Goal: Task Accomplishment & Management: Use online tool/utility

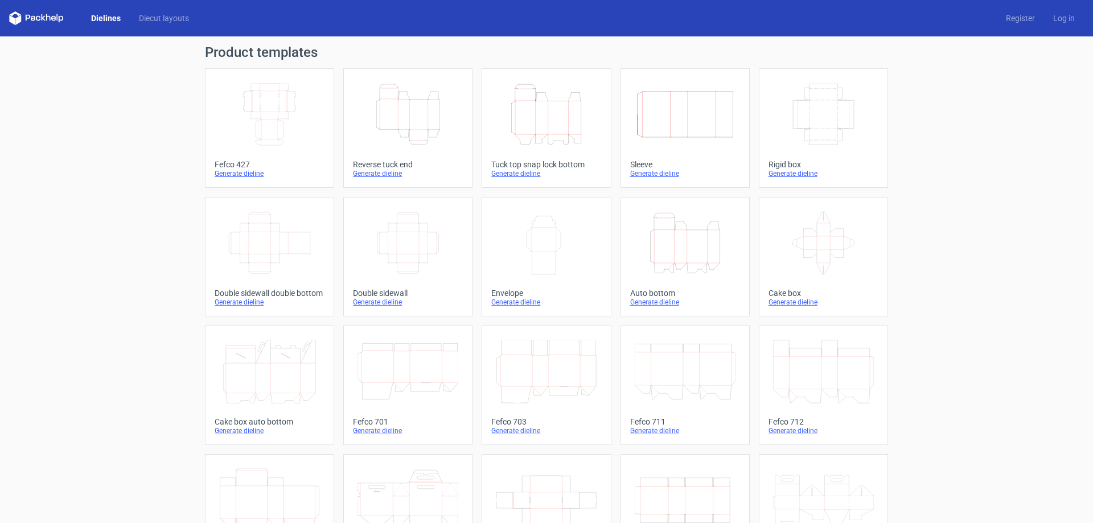
drag, startPoint x: 678, startPoint y: 165, endPoint x: 549, endPoint y: 121, distance: 136.5
click at [549, 121] on icon "Height Depth Width" at bounding box center [546, 115] width 101 height 64
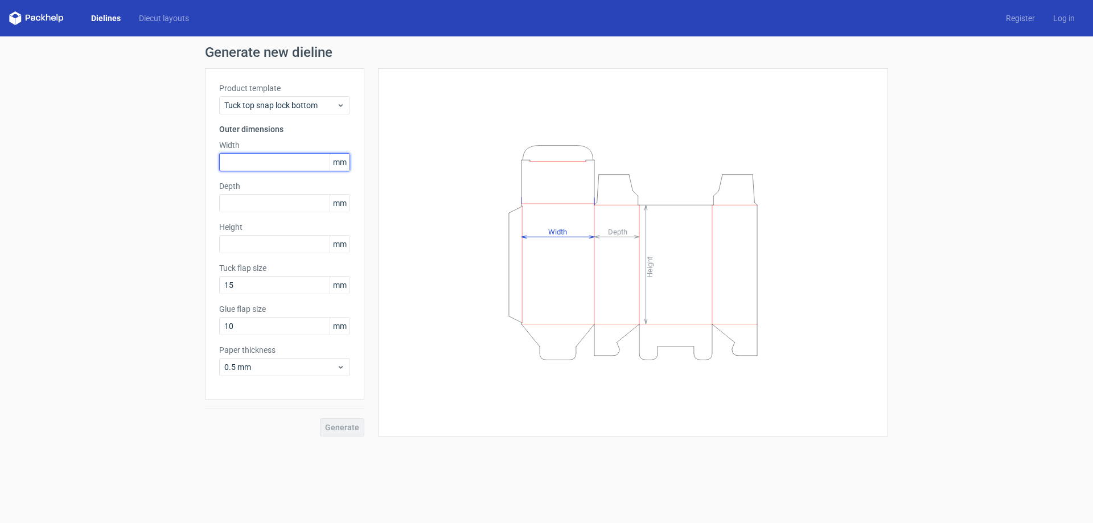
click at [247, 157] on input "text" at bounding box center [284, 162] width 131 height 18
type input "96"
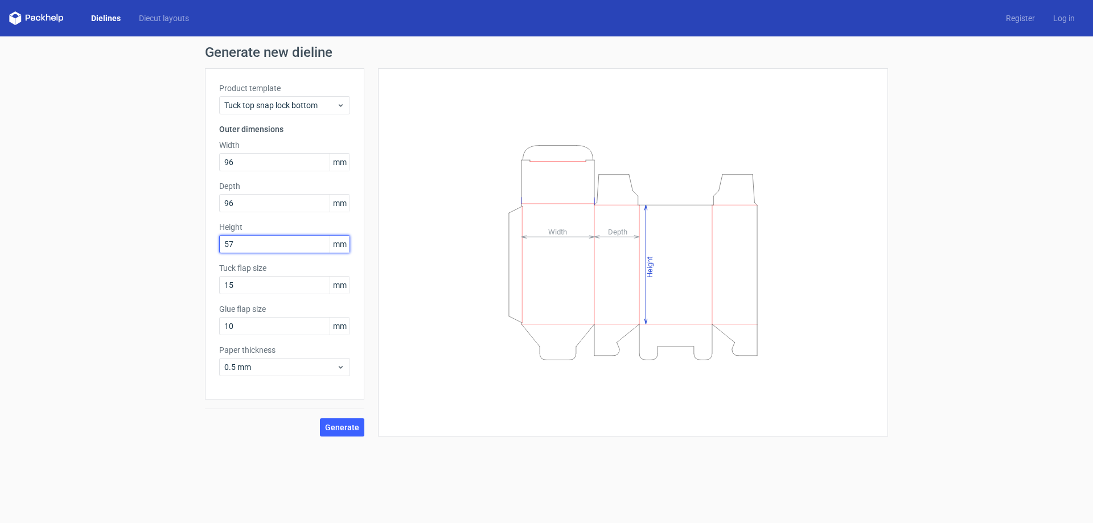
click at [320, 418] on button "Generate" at bounding box center [342, 427] width 44 height 18
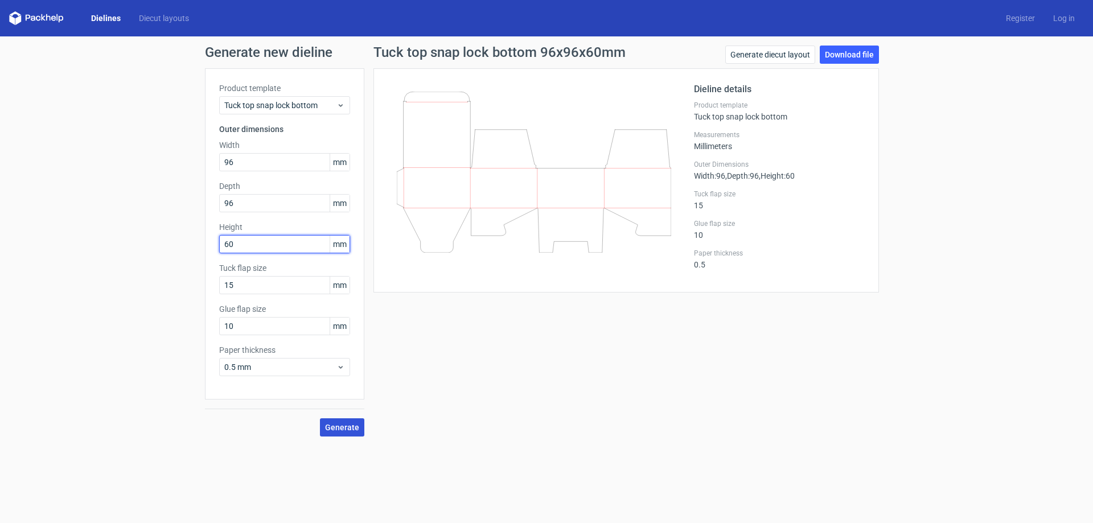
type input "60"
click at [329, 425] on span "Generate" at bounding box center [342, 428] width 34 height 8
click at [843, 57] on link "Download file" at bounding box center [849, 55] width 59 height 18
click at [840, 51] on link "Download file" at bounding box center [849, 55] width 59 height 18
click at [771, 53] on link "Generate diecut layout" at bounding box center [770, 55] width 90 height 18
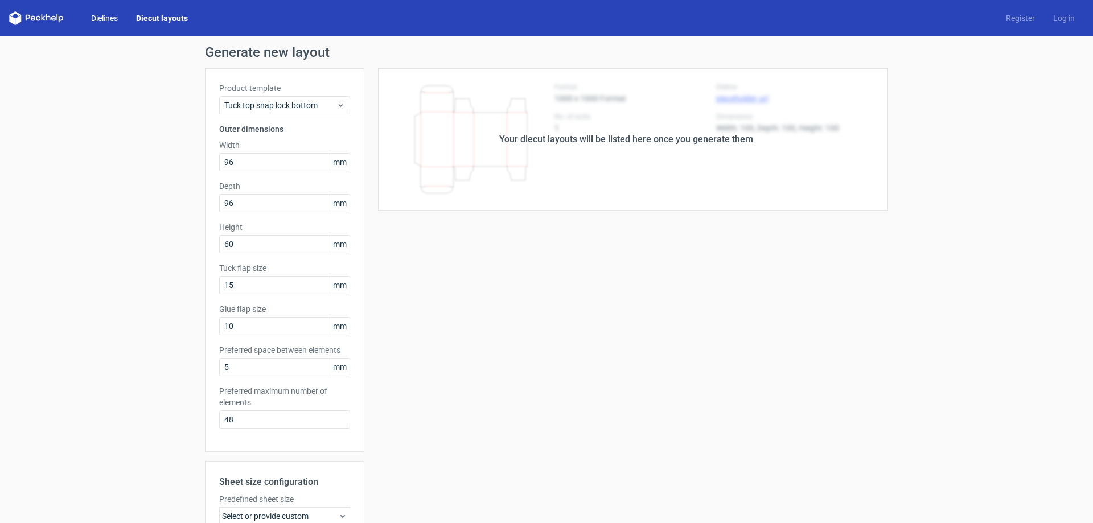
click at [104, 17] on link "Dielines" at bounding box center [104, 18] width 45 height 11
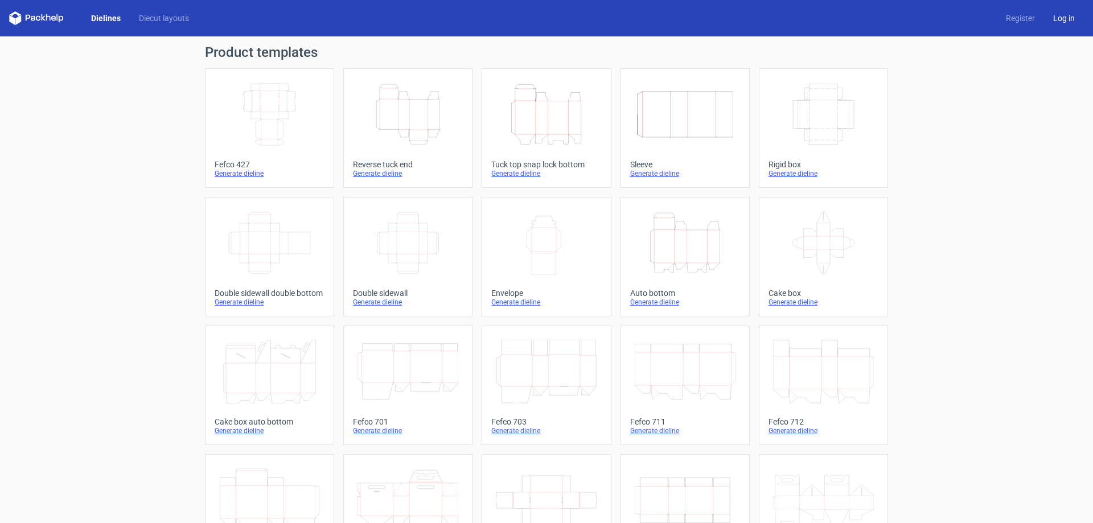
click at [1053, 18] on link "Log in" at bounding box center [1064, 18] width 40 height 11
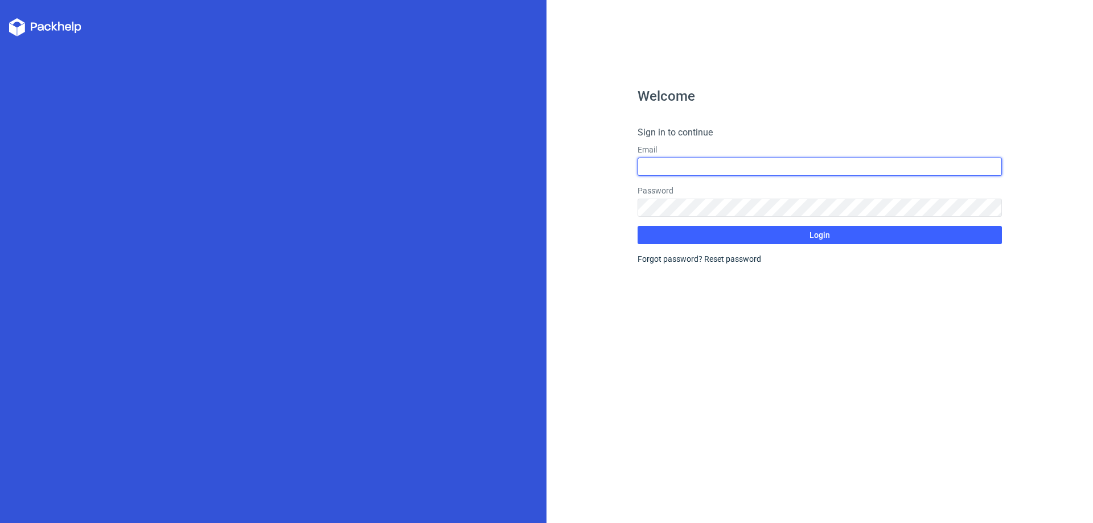
click at [725, 165] on input "text" at bounding box center [820, 167] width 364 height 18
click at [690, 159] on input "text" at bounding box center [820, 167] width 364 height 18
click at [689, 165] on input "text" at bounding box center [820, 167] width 364 height 18
type input "[EMAIL_ADDRESS][DOMAIN_NAME]"
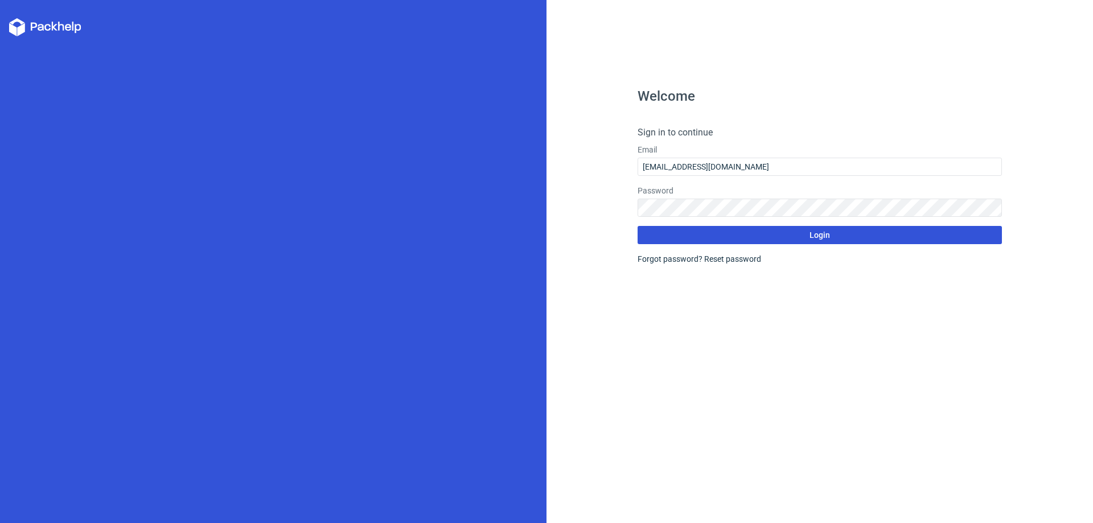
click at [777, 232] on form "Sign in to continue Email [EMAIL_ADDRESS][DOMAIN_NAME] Password Login Forgot pa…" at bounding box center [820, 195] width 364 height 139
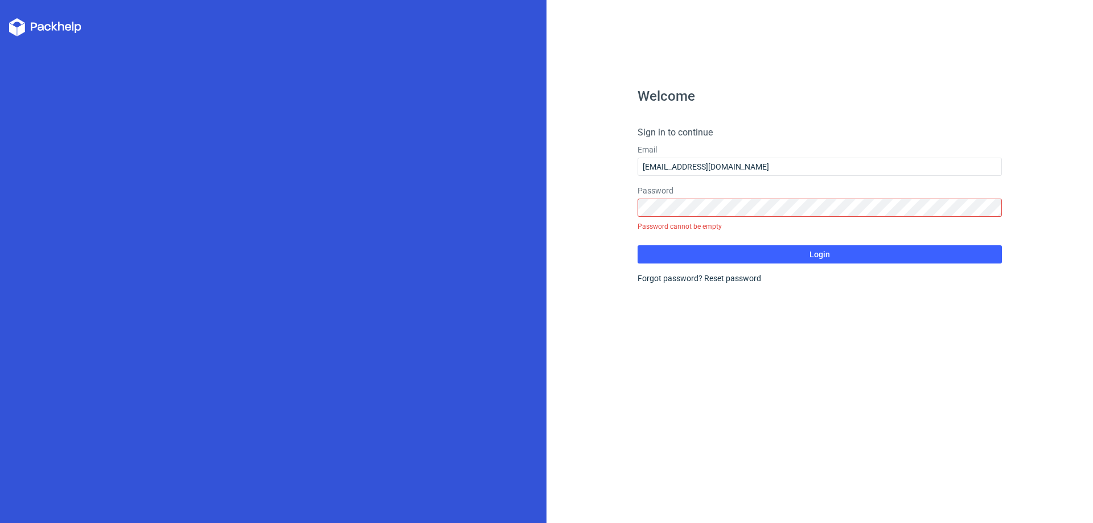
click at [717, 297] on div "Welcome Sign in to continue Email [EMAIL_ADDRESS][DOMAIN_NAME] Password Passwor…" at bounding box center [820, 306] width 364 height 434
click at [717, 276] on link "Reset password" at bounding box center [732, 278] width 57 height 9
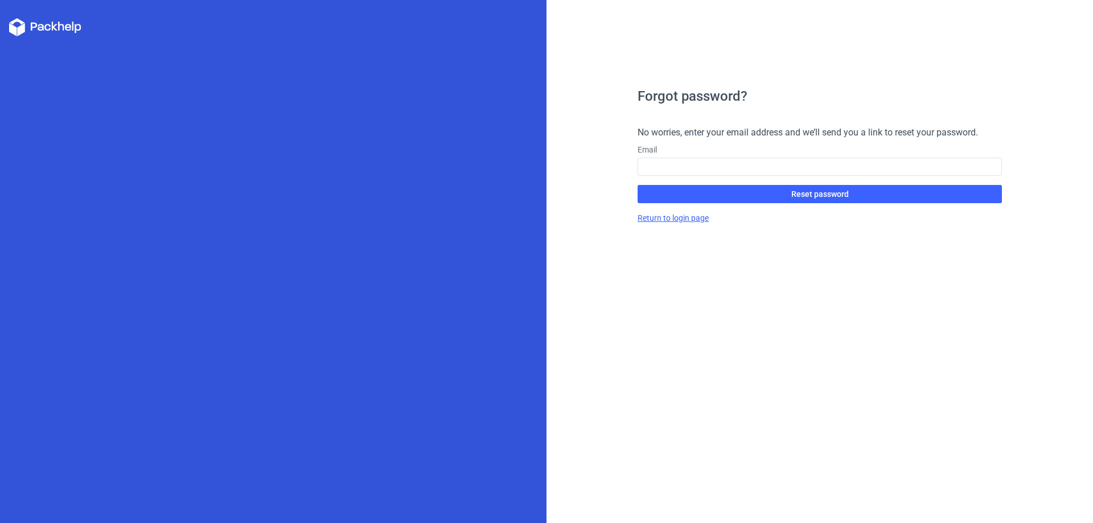
click at [677, 220] on link "Return to login page" at bounding box center [673, 218] width 71 height 9
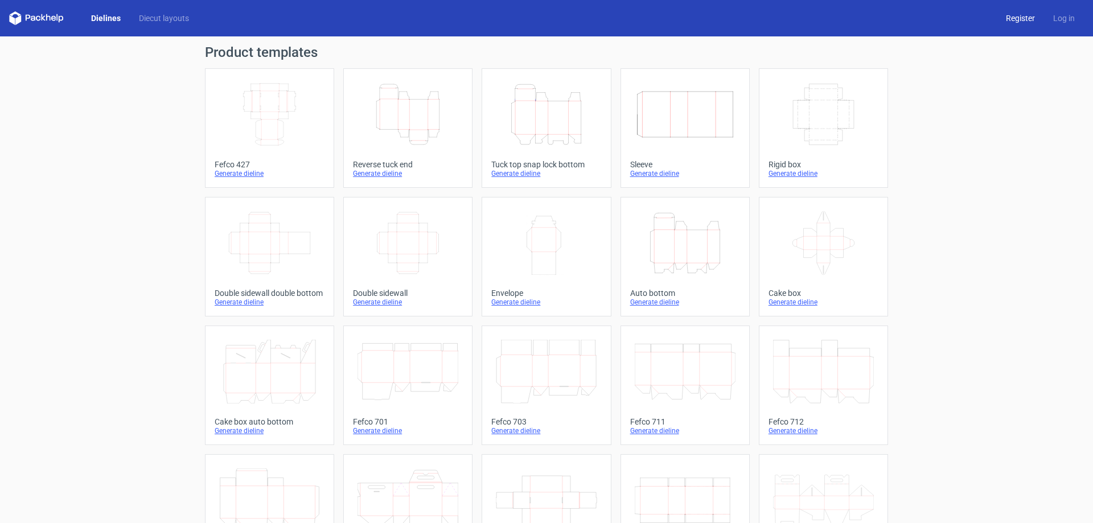
click at [1022, 17] on link "Register" at bounding box center [1020, 18] width 47 height 11
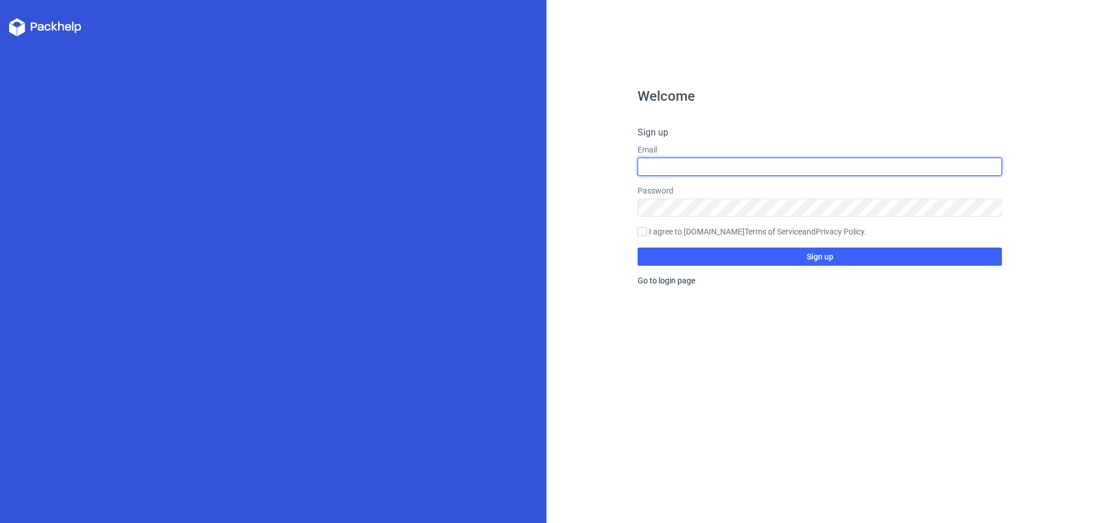
click at [664, 166] on input "text" at bounding box center [820, 167] width 364 height 18
type input "[EMAIL_ADDRESS][DOMAIN_NAME]"
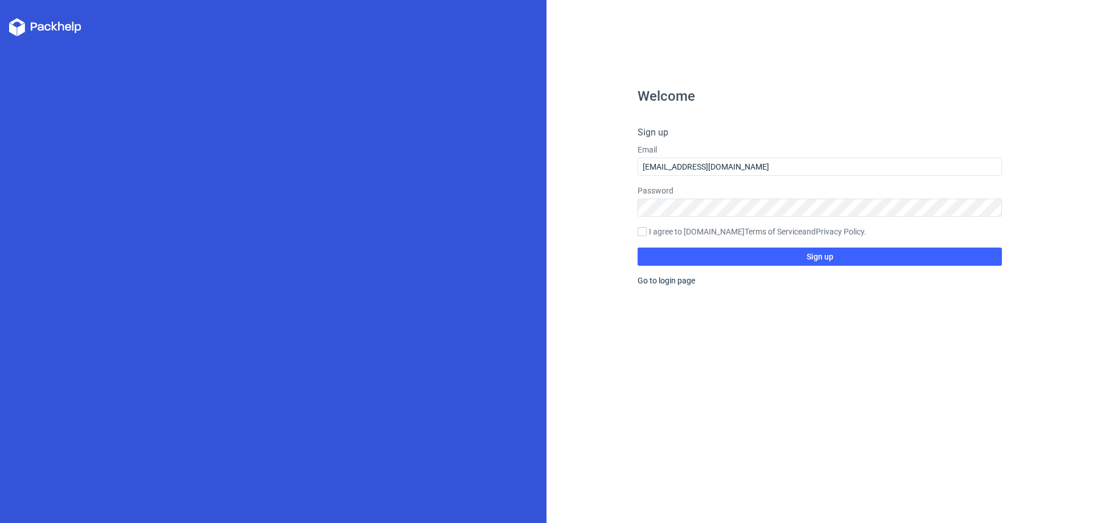
click at [693, 235] on label "I agree to [DOMAIN_NAME] Terms of Service and Privacy Policy ." at bounding box center [820, 232] width 364 height 13
click at [647, 235] on input "I agree to [DOMAIN_NAME] Terms of Service and Privacy Policy ." at bounding box center [642, 231] width 9 height 9
checkbox input "true"
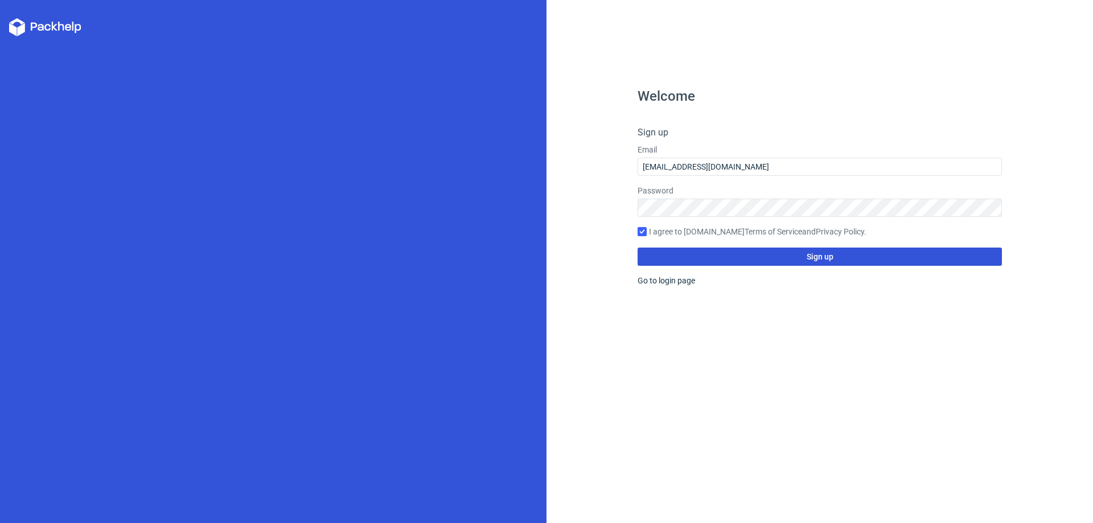
click at [844, 265] on button "Sign up" at bounding box center [820, 257] width 364 height 18
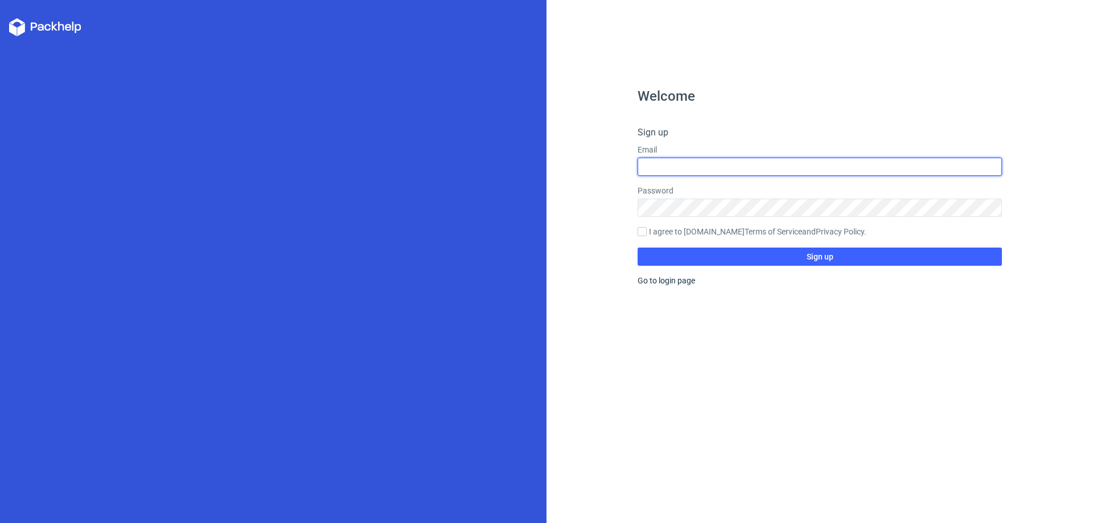
type input "[EMAIL_ADDRESS][DOMAIN_NAME]"
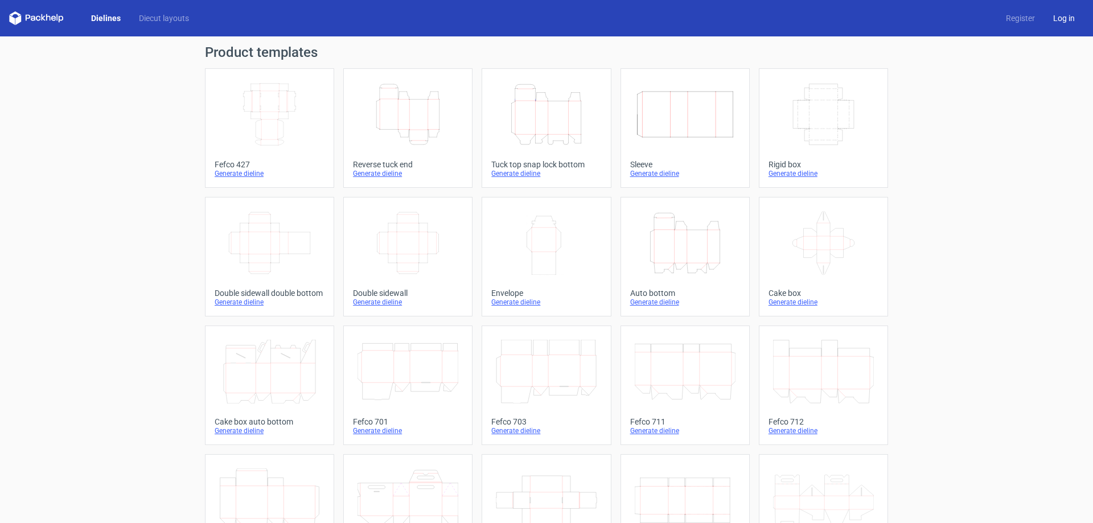
click at [1056, 18] on link "Log in" at bounding box center [1064, 18] width 40 height 11
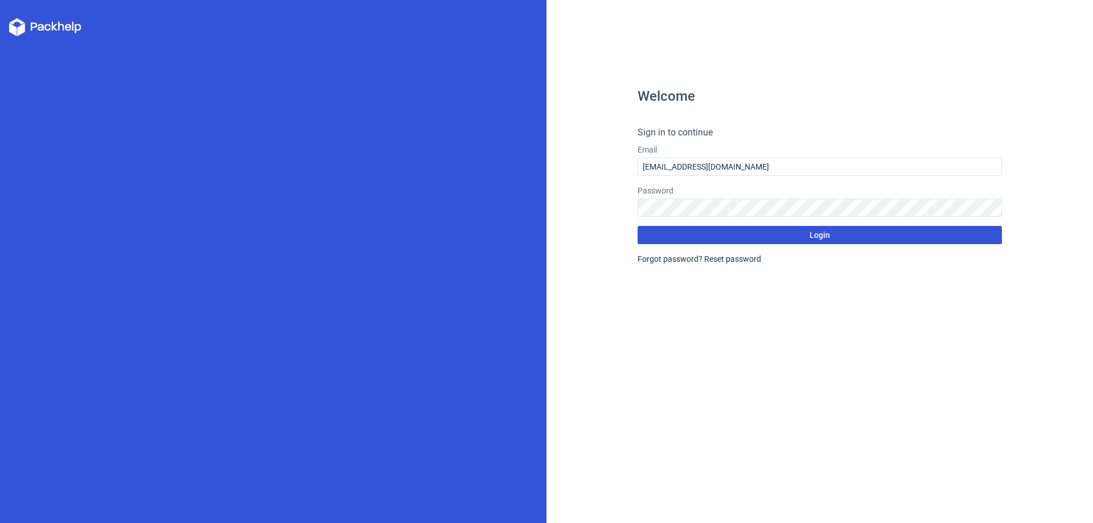
click at [777, 236] on button "Login" at bounding box center [820, 235] width 364 height 18
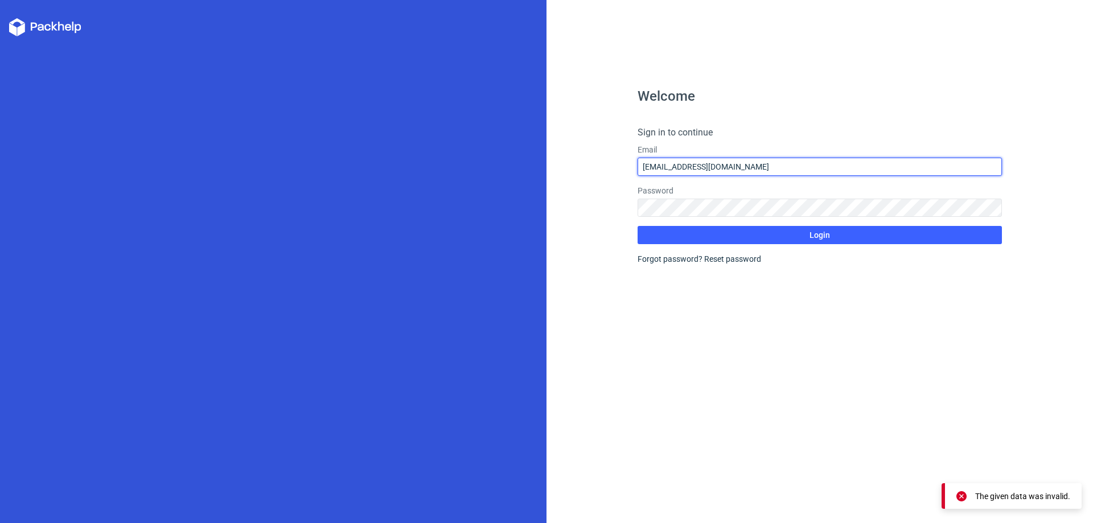
click at [808, 164] on input "[EMAIL_ADDRESS][DOMAIN_NAME]" at bounding box center [820, 167] width 364 height 18
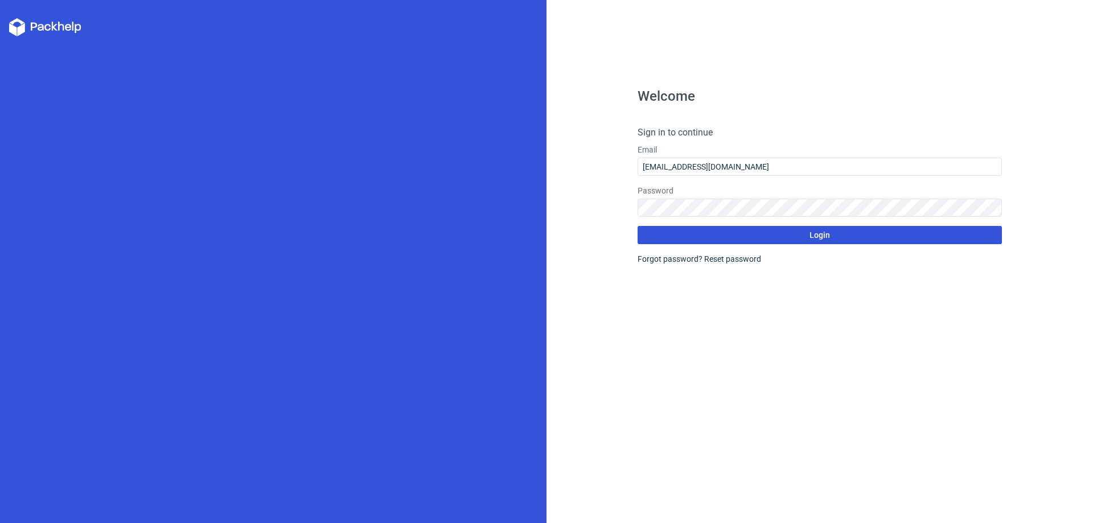
click at [811, 237] on span "Login" at bounding box center [820, 235] width 20 height 8
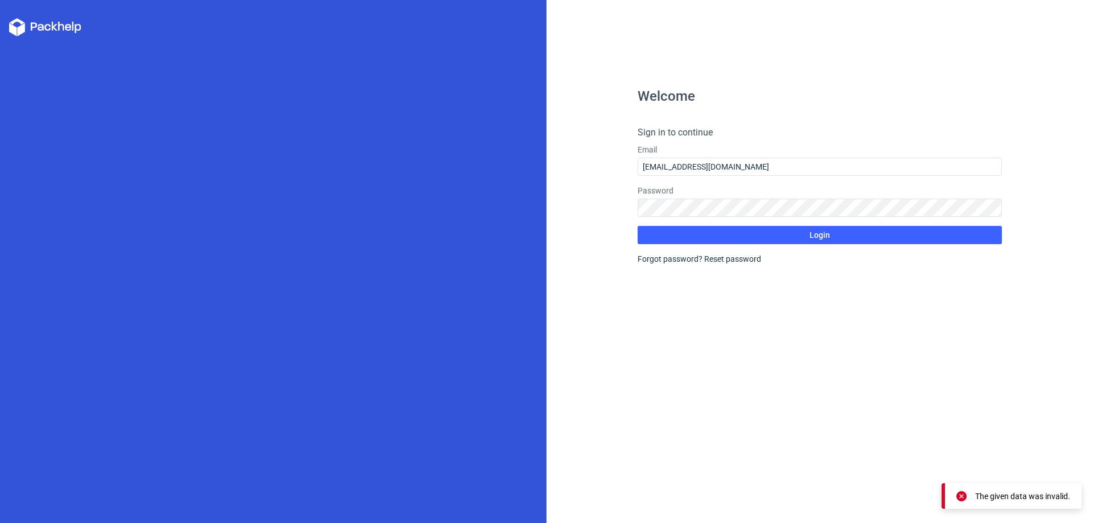
click at [709, 198] on div "Password" at bounding box center [820, 201] width 364 height 32
click at [496, 228] on div "Welcome Sign in to continue Email [EMAIL_ADDRESS][DOMAIN_NAME] Password Login F…" at bounding box center [546, 261] width 1093 height 523
click at [825, 370] on div "Welcome Sign in to continue Email [EMAIL_ADDRESS][DOMAIN_NAME] Password Login F…" at bounding box center [820, 306] width 364 height 434
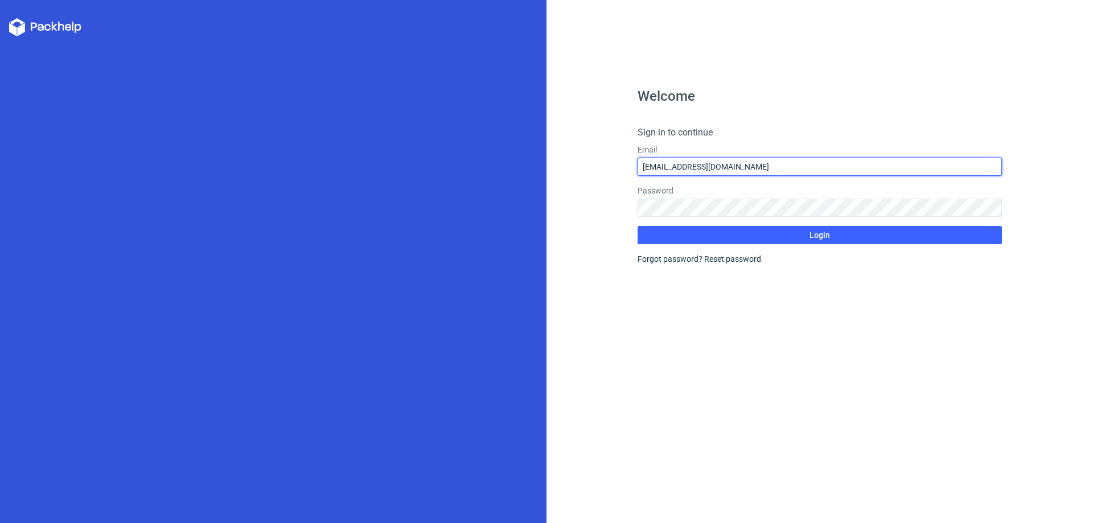
click at [788, 167] on input "[EMAIL_ADDRESS][DOMAIN_NAME]" at bounding box center [820, 167] width 364 height 18
click at [788, 166] on input "[EMAIL_ADDRESS][DOMAIN_NAME]" at bounding box center [820, 167] width 364 height 18
click at [796, 140] on form "Sign in to continue Email [EMAIL_ADDRESS][DOMAIN_NAME] Password Login Forgot pa…" at bounding box center [820, 195] width 364 height 139
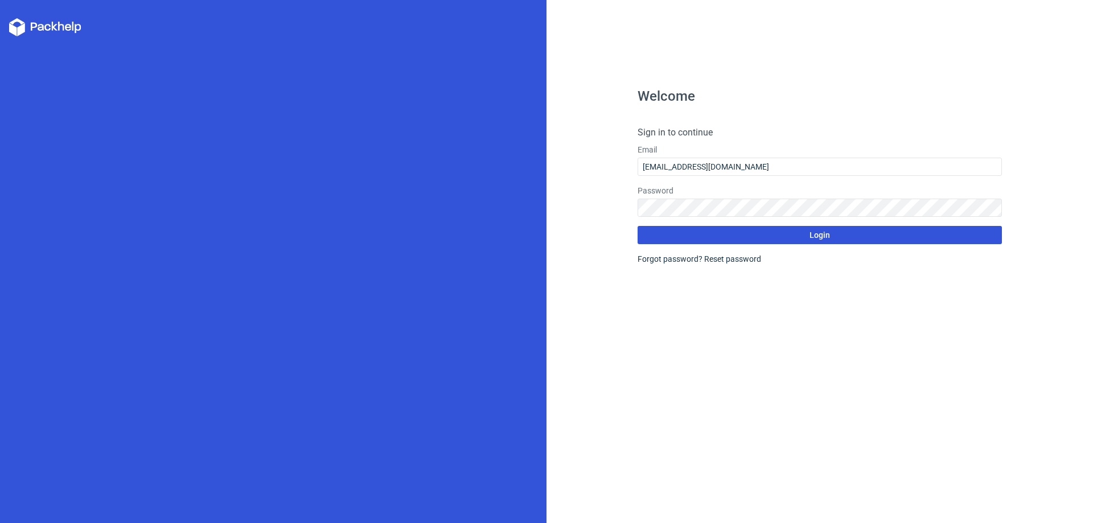
click at [857, 234] on button "Login" at bounding box center [820, 235] width 364 height 18
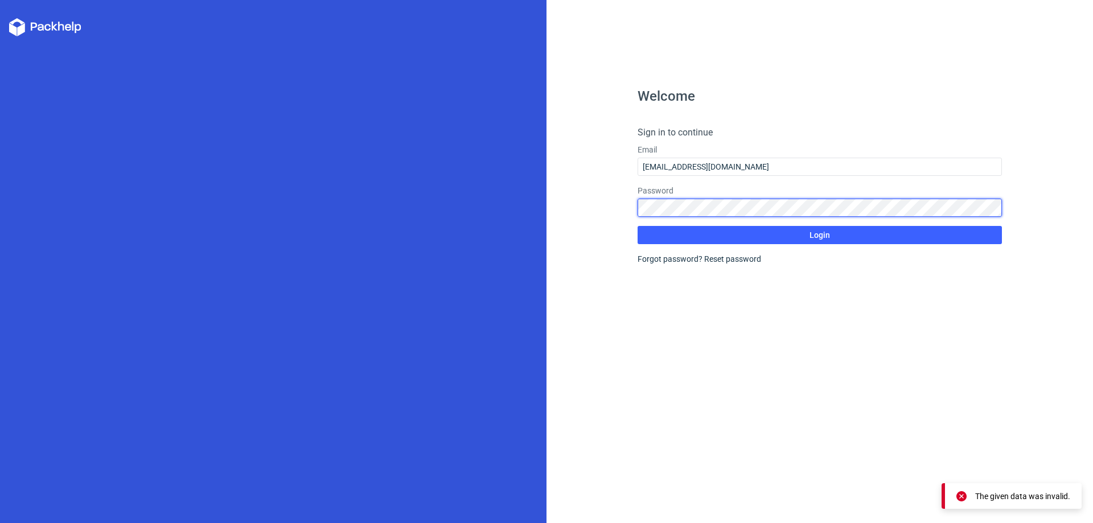
click at [423, 230] on div "Welcome Sign in to continue Email [EMAIL_ADDRESS][DOMAIN_NAME] Password Login F…" at bounding box center [546, 261] width 1093 height 523
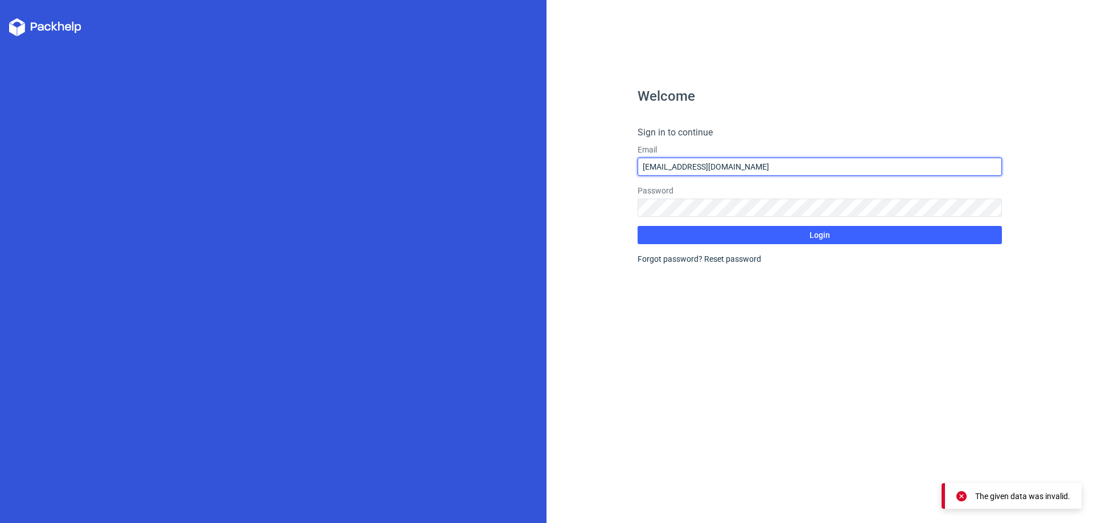
drag, startPoint x: 786, startPoint y: 168, endPoint x: 442, endPoint y: 186, distance: 343.8
click at [443, 186] on div "Welcome Sign in to continue Email [EMAIL_ADDRESS][DOMAIN_NAME] Password Login F…" at bounding box center [546, 261] width 1093 height 523
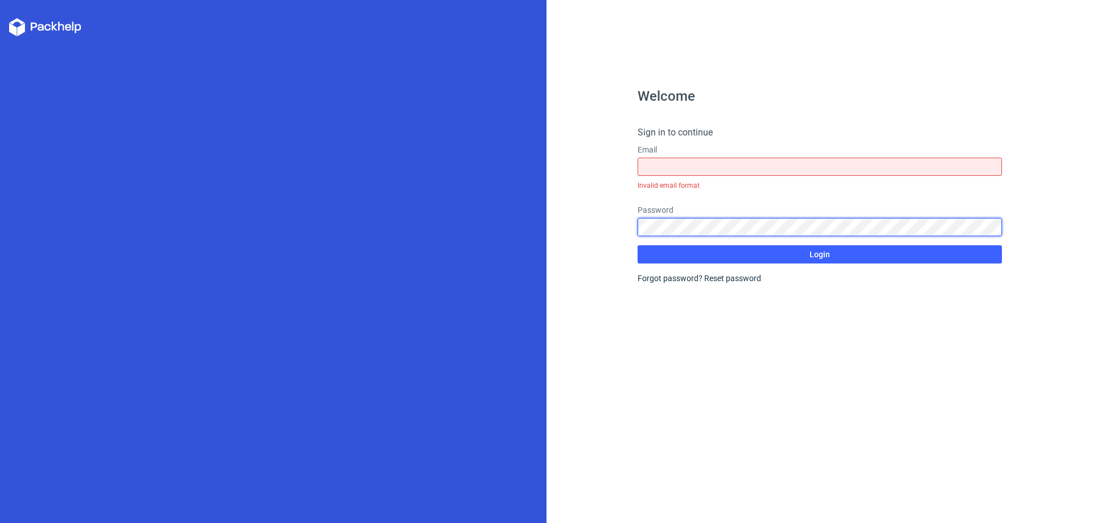
click at [495, 251] on div "Welcome Sign in to continue Email Invalid email format Password Login Forgot pa…" at bounding box center [546, 261] width 1093 height 523
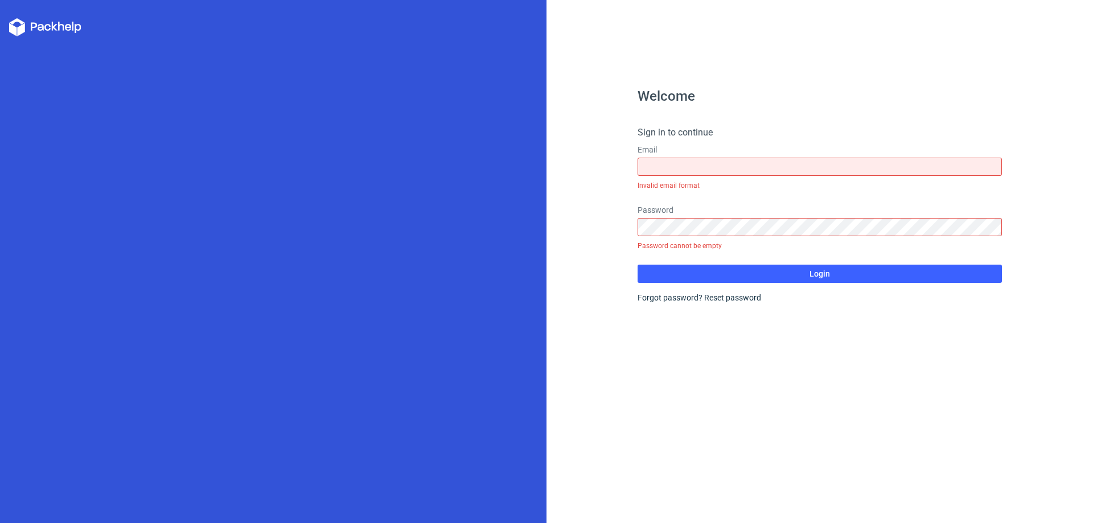
click at [684, 377] on div "Welcome Sign in to continue Email Invalid email format Password Password cannot…" at bounding box center [820, 306] width 364 height 434
click at [658, 169] on input "text" at bounding box center [820, 167] width 364 height 18
type input "[EMAIL_ADDRESS][DOMAIN_NAME]"
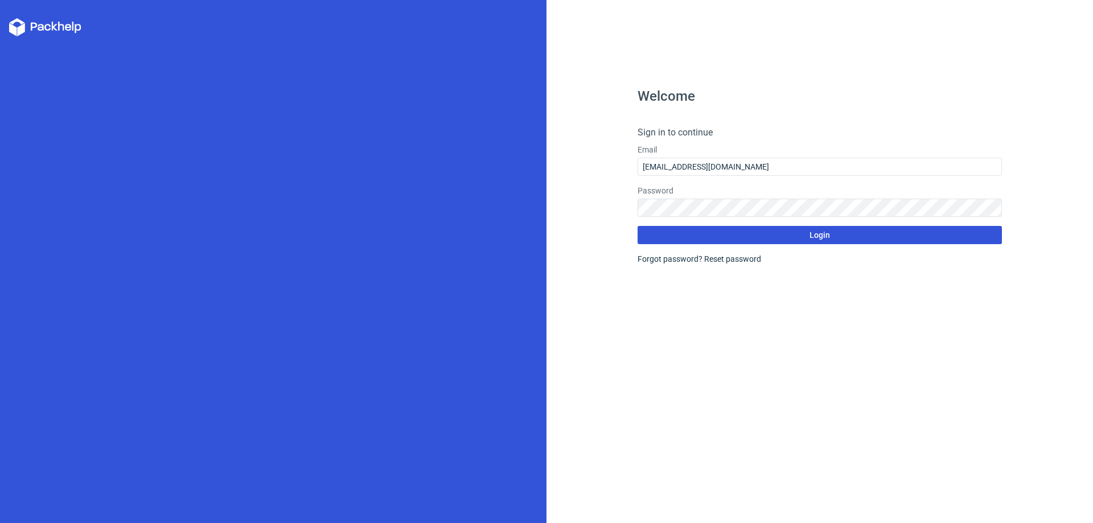
click at [828, 231] on span "Login" at bounding box center [820, 235] width 20 height 8
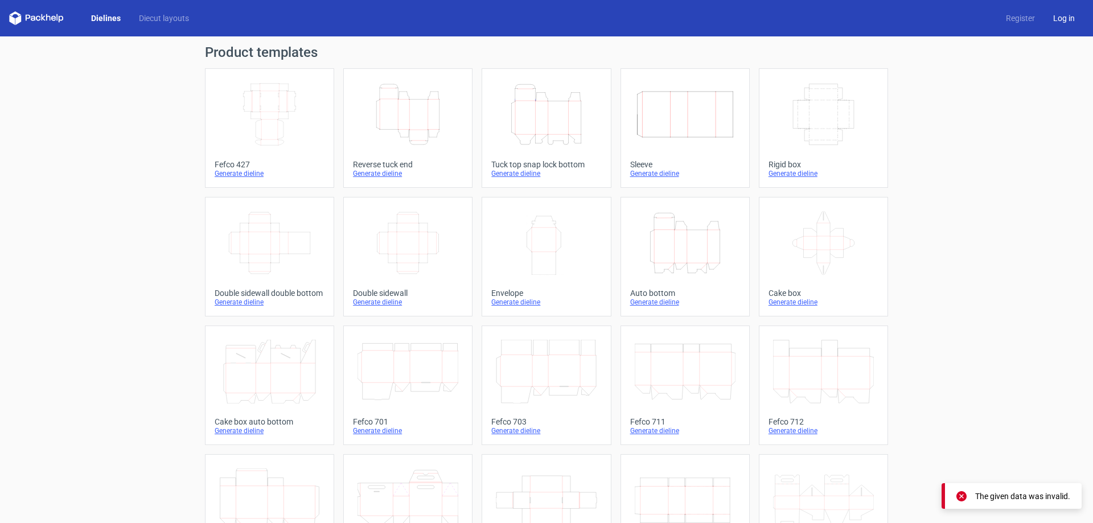
click at [1053, 16] on link "Log in" at bounding box center [1064, 18] width 40 height 11
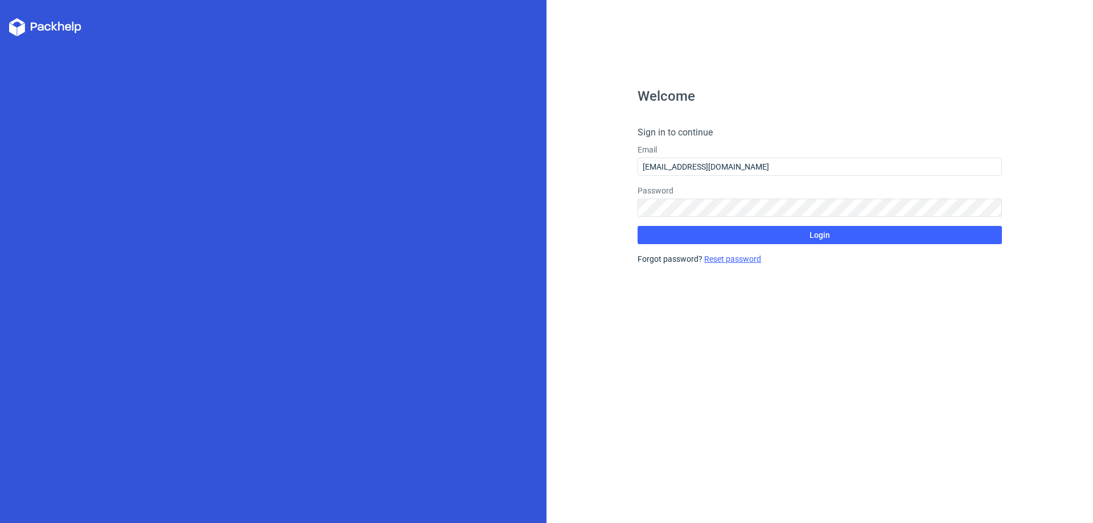
click at [711, 257] on link "Reset password" at bounding box center [732, 259] width 57 height 9
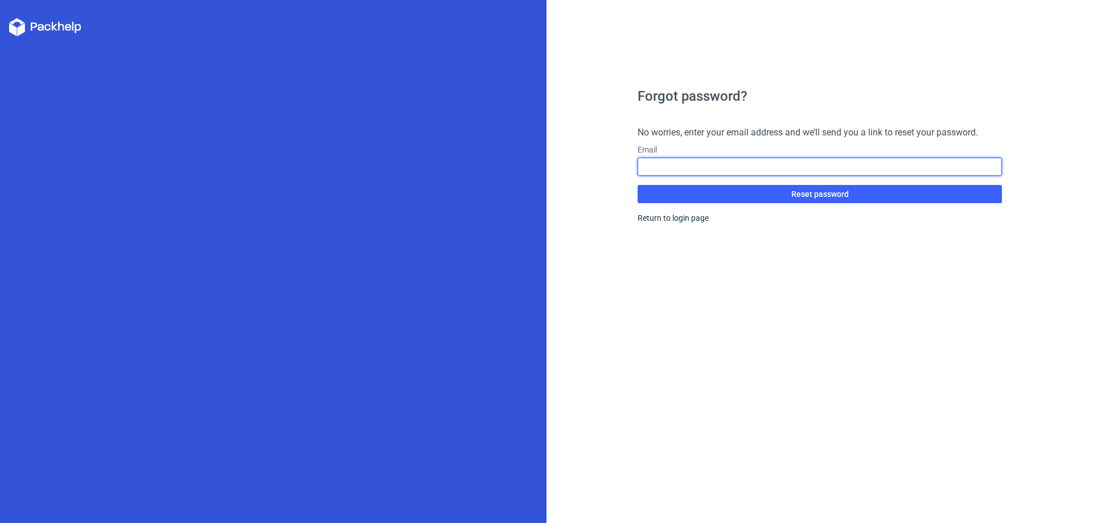
click at [746, 163] on input "text" at bounding box center [820, 167] width 364 height 18
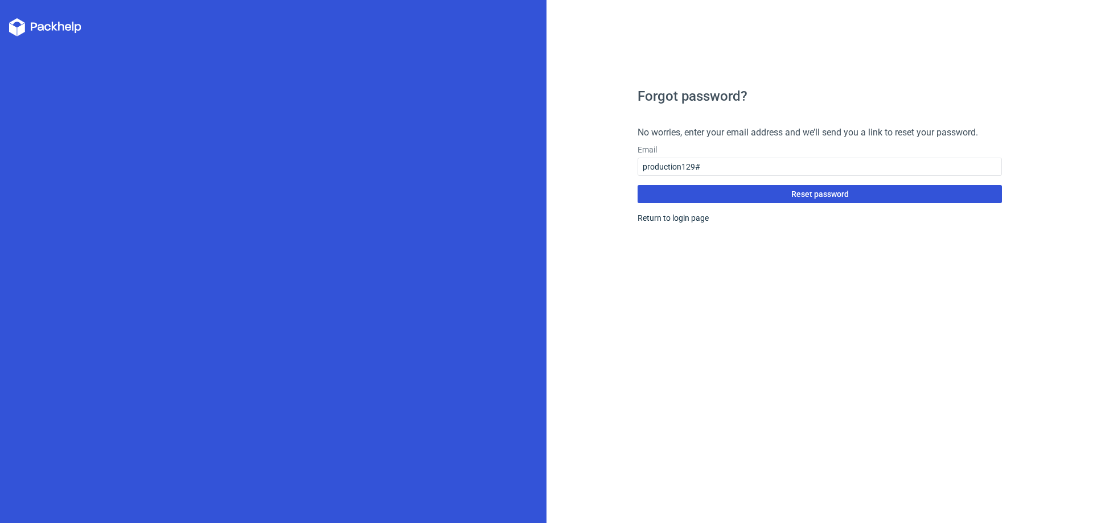
click at [762, 192] on form "No worries, enter your email address and we’ll send you a link to reset your pa…" at bounding box center [820, 164] width 364 height 77
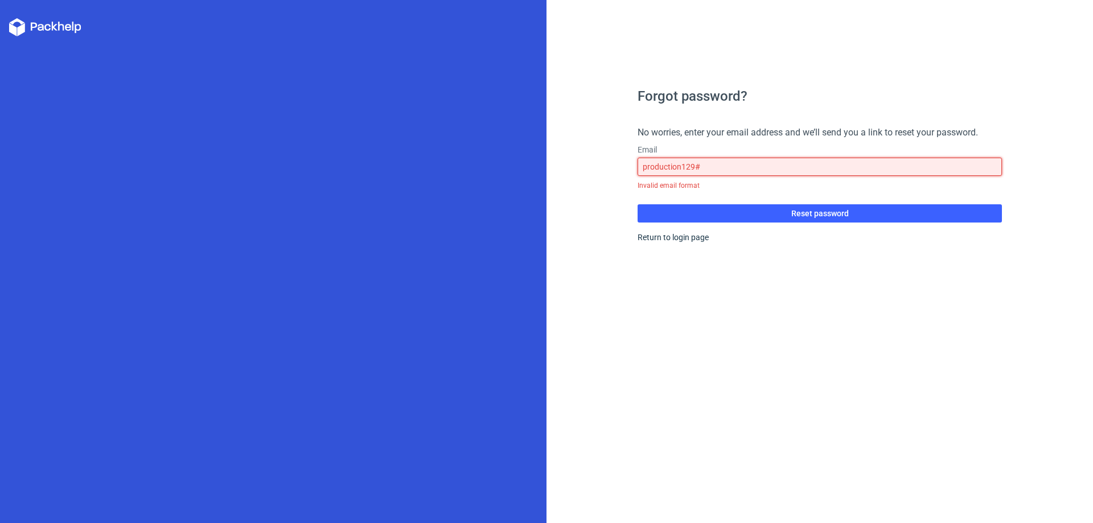
drag, startPoint x: 710, startPoint y: 166, endPoint x: 481, endPoint y: 241, distance: 240.7
click at [499, 228] on div "Forgot password? No worries, enter your email address and we’ll send you a link…" at bounding box center [546, 261] width 1093 height 523
type input "[EMAIL_ADDRESS][DOMAIN_NAME]"
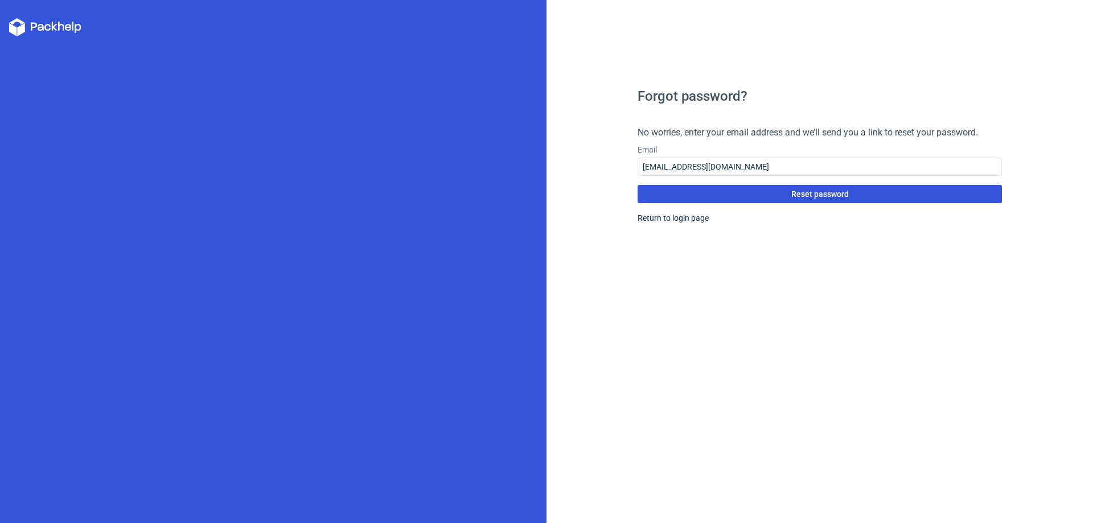
click at [801, 194] on span "Reset password" at bounding box center [820, 194] width 58 height 8
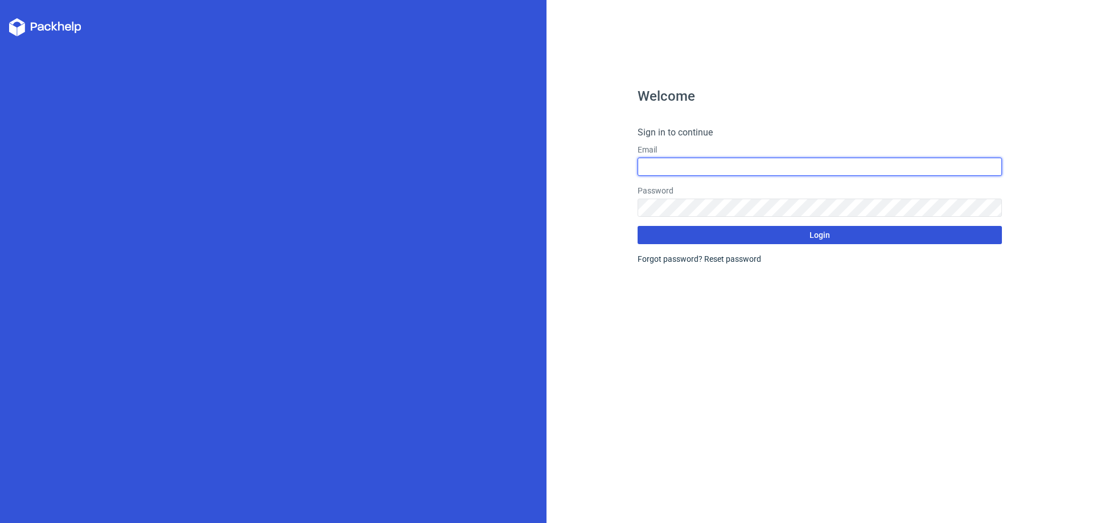
type input "[EMAIL_ADDRESS][DOMAIN_NAME]"
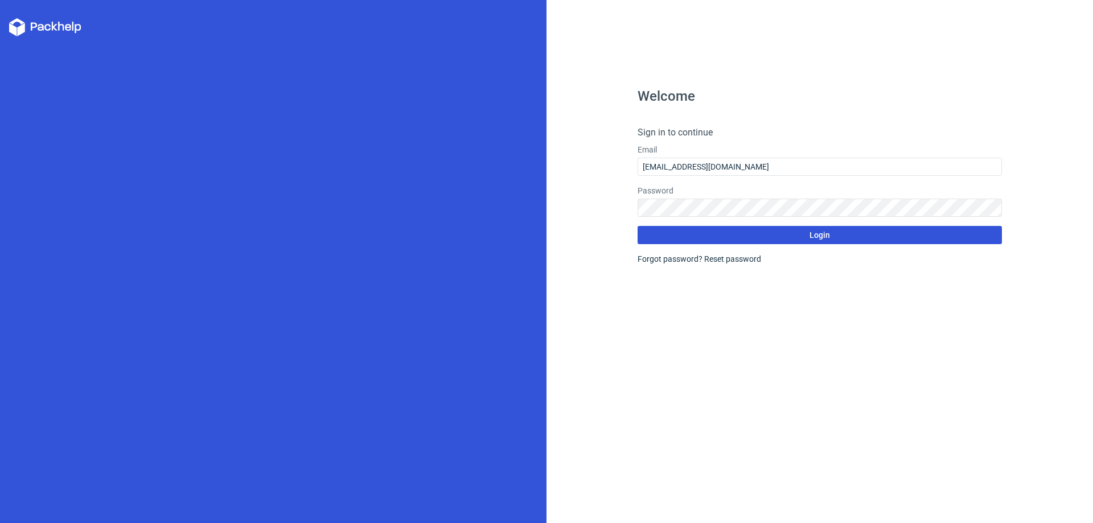
click at [783, 237] on button "Login" at bounding box center [820, 235] width 364 height 18
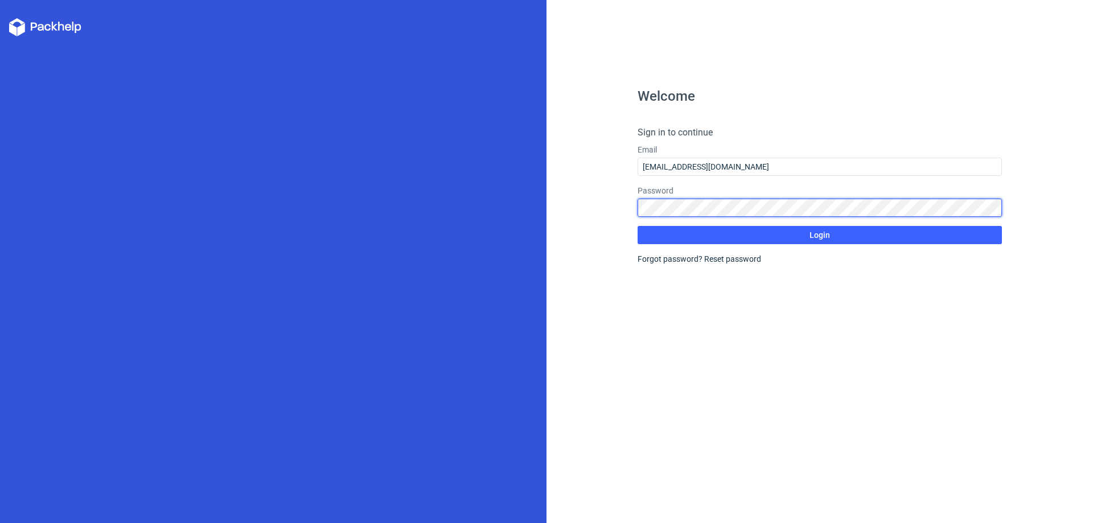
click at [396, 208] on div "Welcome Sign in to continue Email [EMAIL_ADDRESS][DOMAIN_NAME] Password Login F…" at bounding box center [546, 261] width 1093 height 523
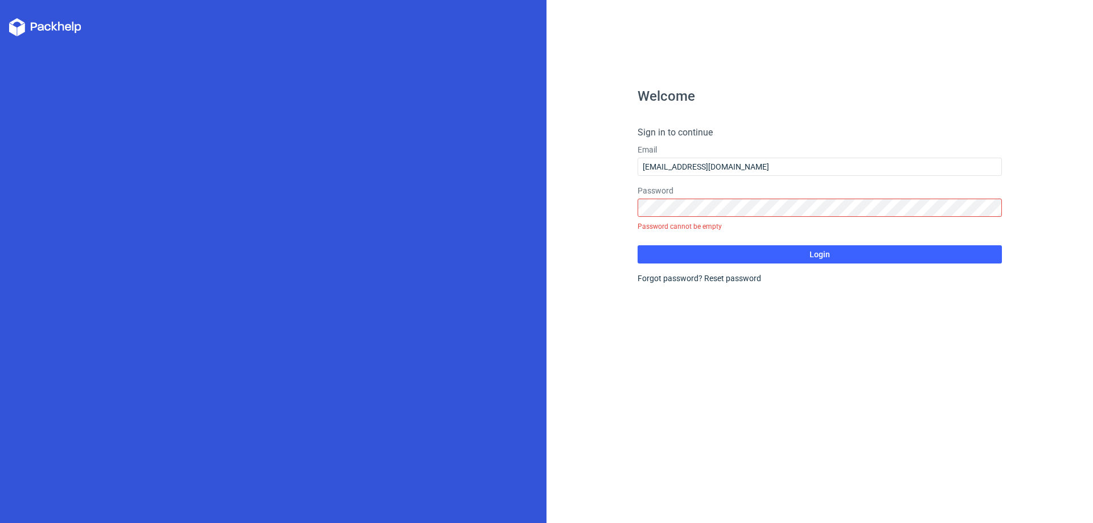
click at [674, 300] on div "Welcome Sign in to continue Email [EMAIL_ADDRESS][DOMAIN_NAME] Password Passwor…" at bounding box center [820, 306] width 364 height 434
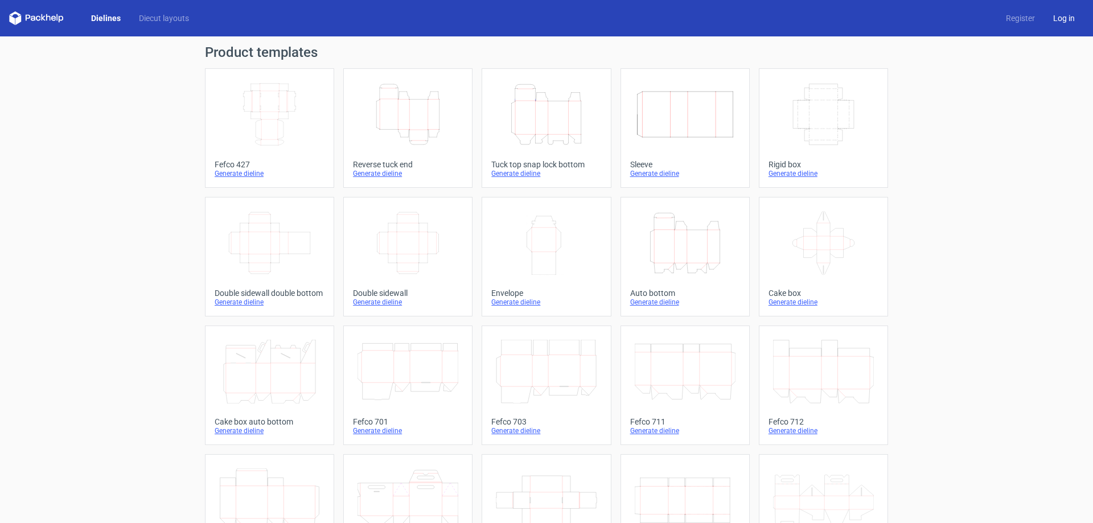
click at [1045, 13] on link "Log in" at bounding box center [1064, 18] width 40 height 11
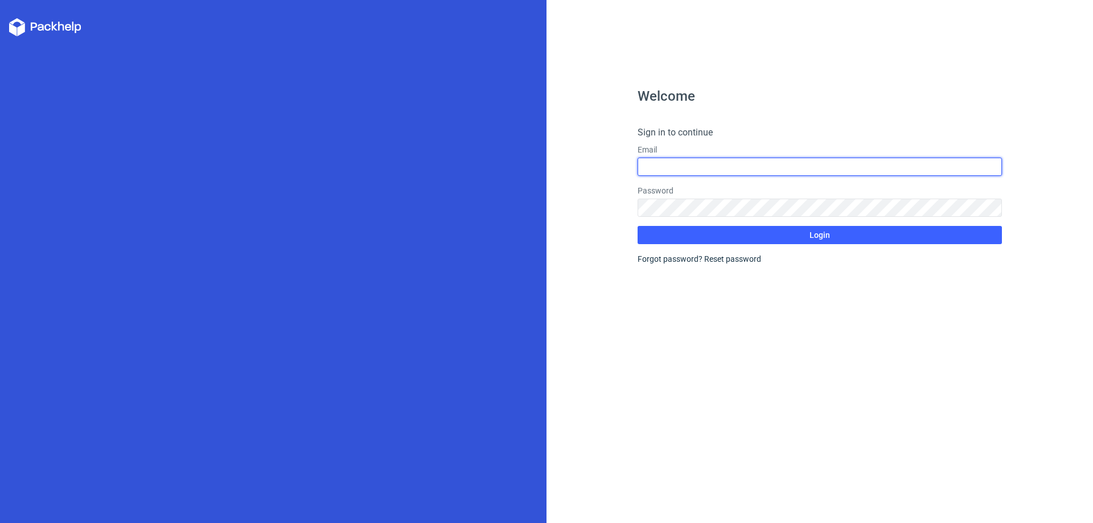
type input "[EMAIL_ADDRESS][DOMAIN_NAME]"
click at [811, 167] on input "[EMAIL_ADDRESS][DOMAIN_NAME]" at bounding box center [820, 167] width 364 height 18
click at [795, 167] on input "[EMAIL_ADDRESS][DOMAIN_NAME]" at bounding box center [820, 167] width 364 height 18
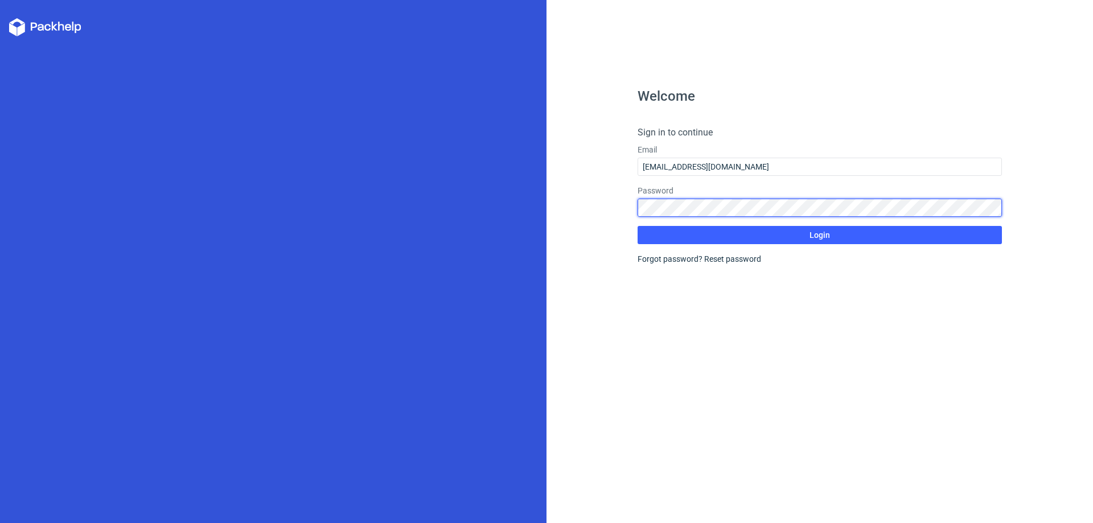
click at [411, 225] on div "Welcome Sign in to continue Email [EMAIL_ADDRESS][DOMAIN_NAME] Password Login F…" at bounding box center [546, 261] width 1093 height 523
drag, startPoint x: 896, startPoint y: 359, endPoint x: 896, endPoint y: 351, distance: 8.0
click at [896, 359] on div "Welcome Sign in to continue Email [EMAIL_ADDRESS][DOMAIN_NAME] Password Login F…" at bounding box center [820, 306] width 364 height 434
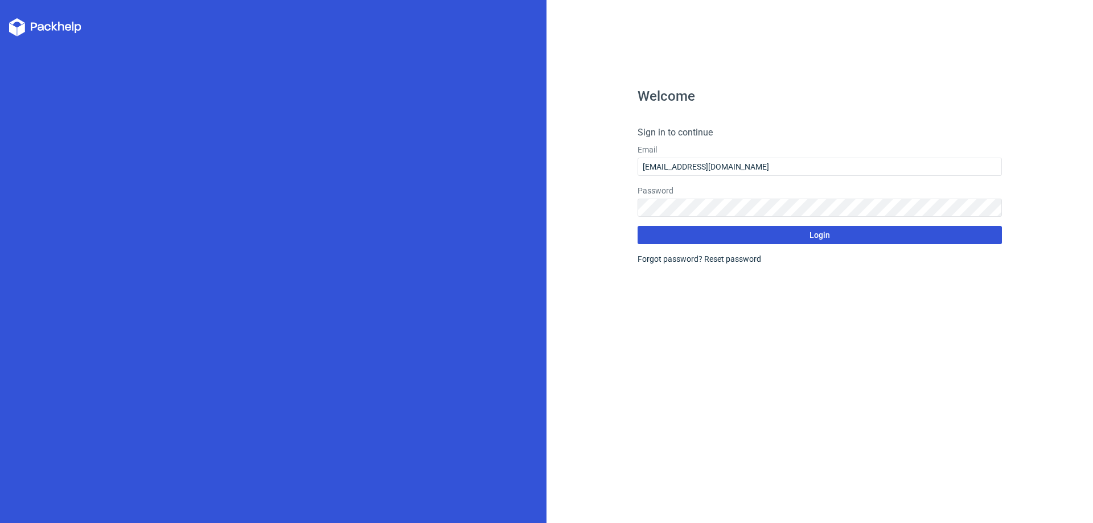
click at [848, 236] on button "Login" at bounding box center [820, 235] width 364 height 18
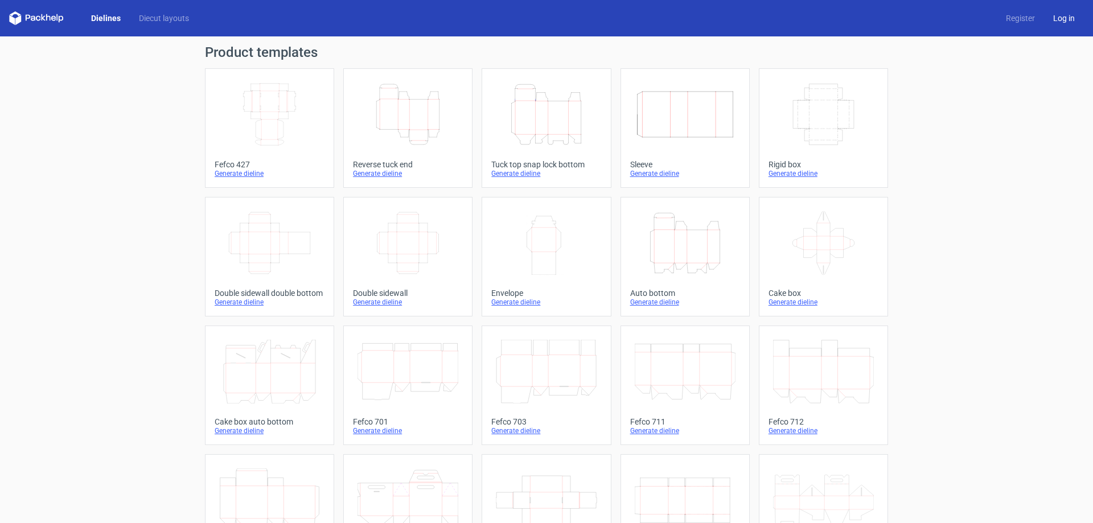
click at [1060, 15] on link "Log in" at bounding box center [1064, 18] width 40 height 11
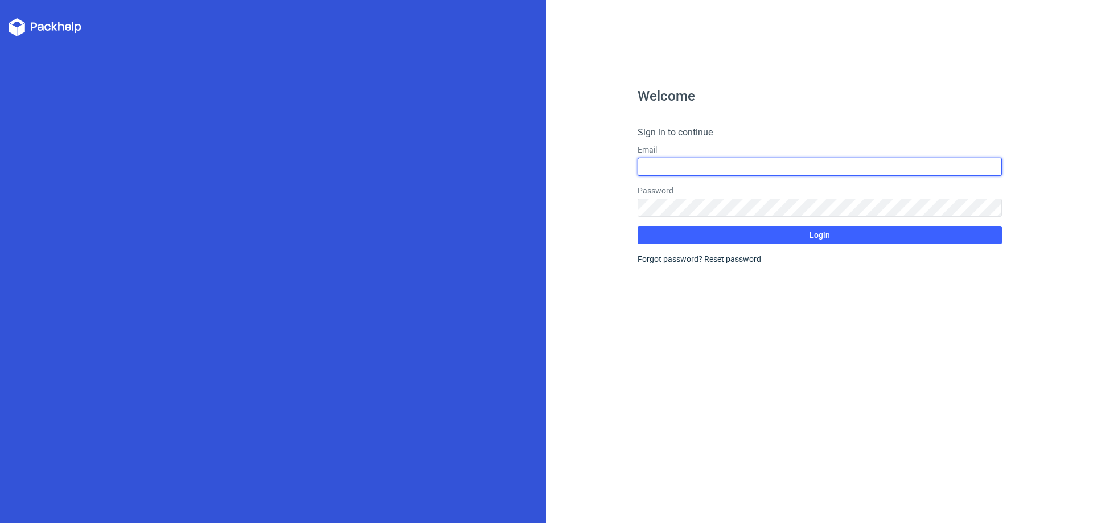
type input "[EMAIL_ADDRESS][DOMAIN_NAME]"
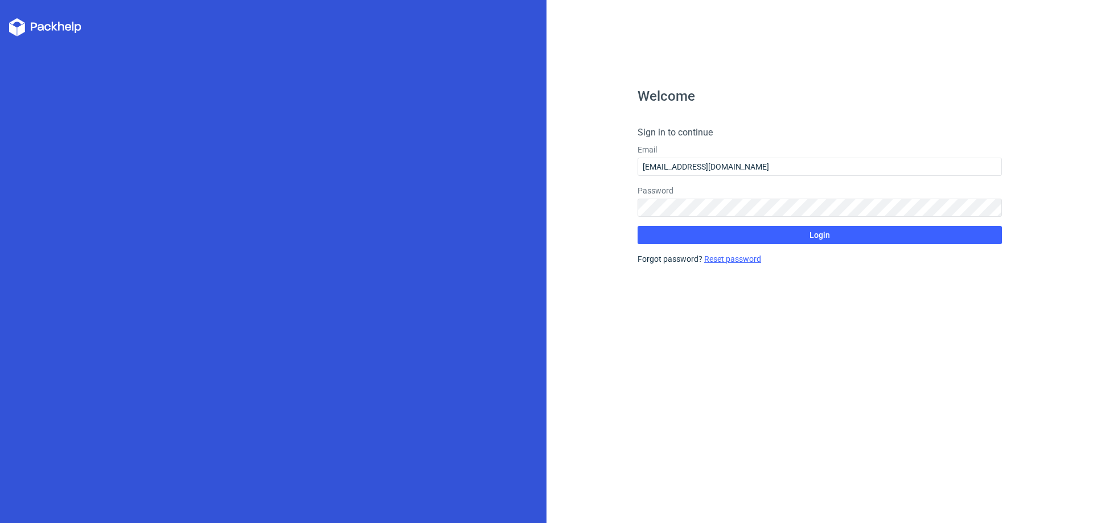
click at [733, 260] on link "Reset password" at bounding box center [732, 259] width 57 height 9
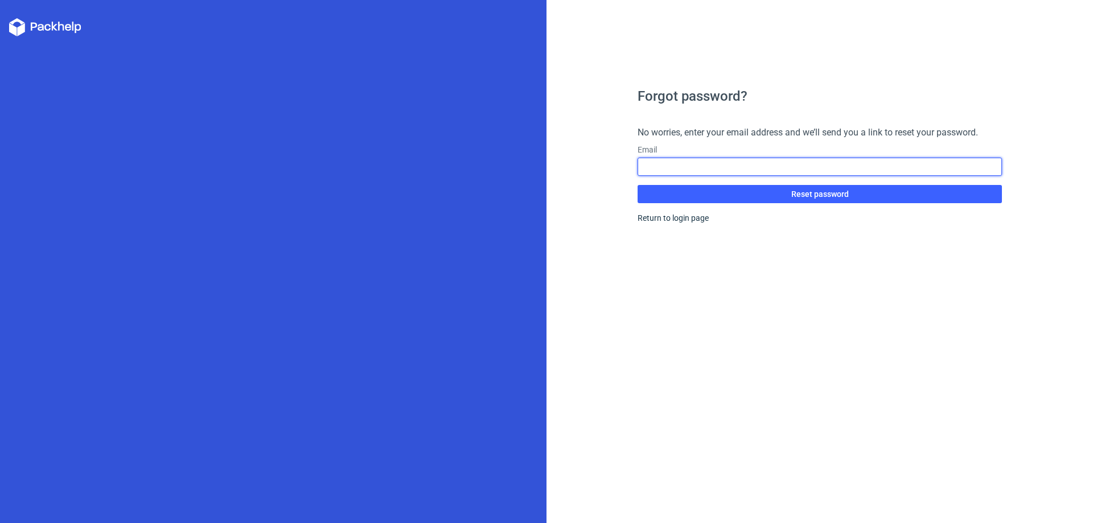
click at [703, 169] on input "text" at bounding box center [820, 167] width 364 height 18
type input "[EMAIL_ADDRESS][DOMAIN_NAME]"
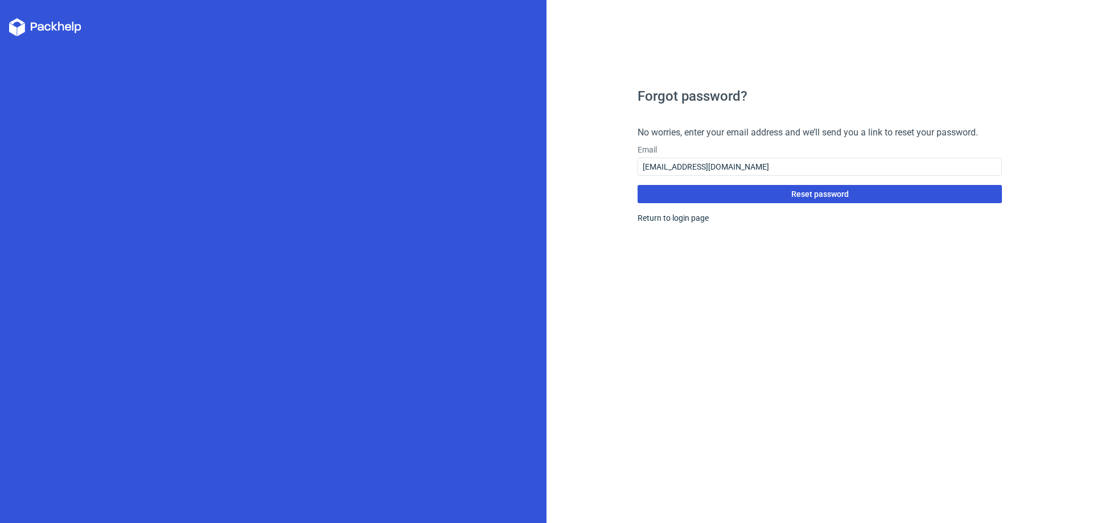
click at [746, 197] on button "Reset password" at bounding box center [820, 194] width 364 height 18
